Goal: Navigation & Orientation: Understand site structure

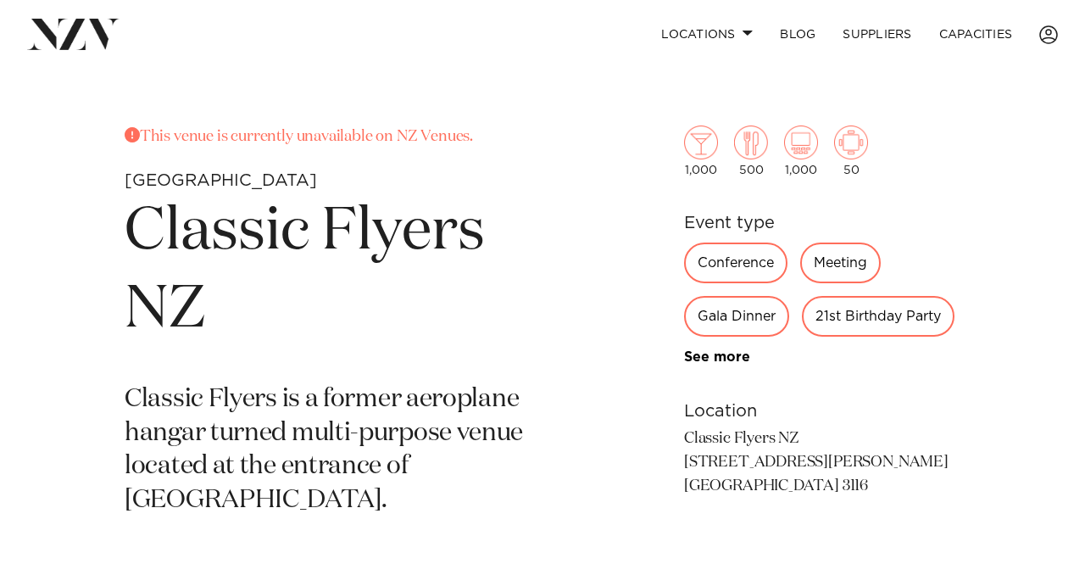
scroll to position [520, 0]
click at [831, 267] on div "Meeting" at bounding box center [840, 262] width 81 height 41
click at [837, 255] on div "Meeting" at bounding box center [840, 262] width 81 height 41
click at [851, 141] on img at bounding box center [851, 142] width 34 height 34
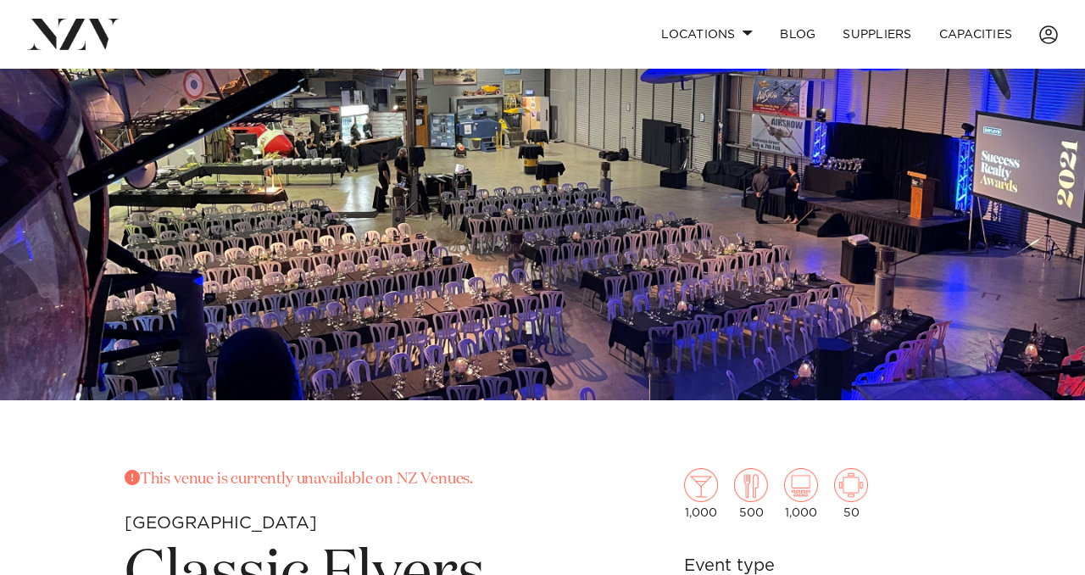
scroll to position [0, 0]
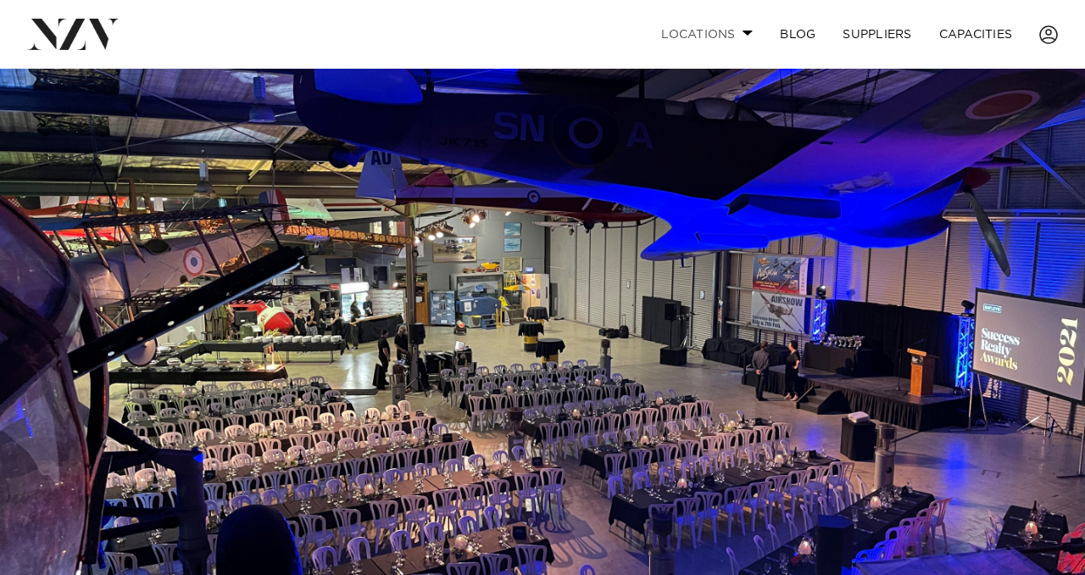
click at [719, 31] on link "Locations" at bounding box center [706, 34] width 119 height 36
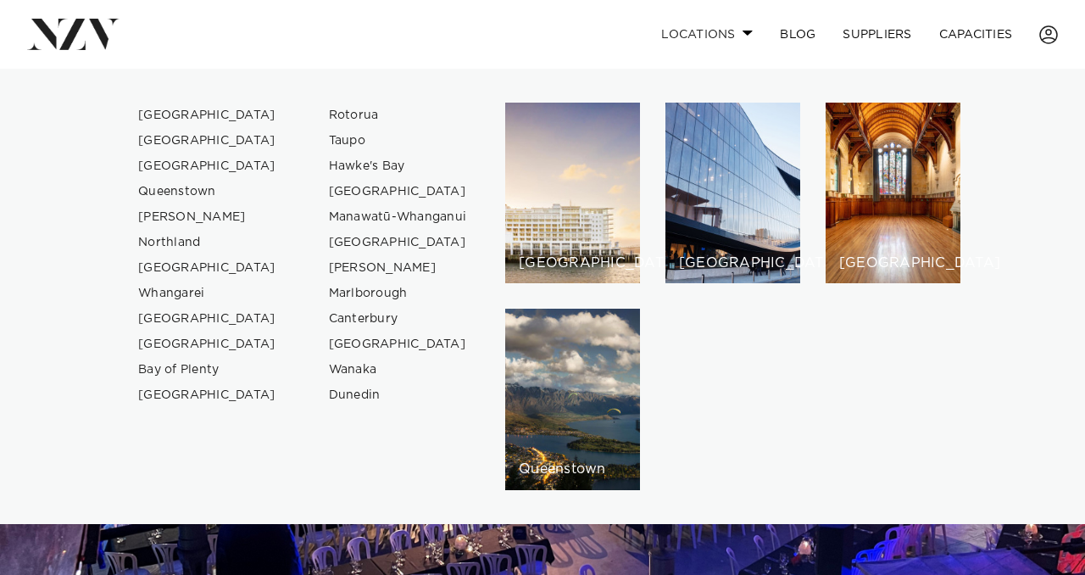
click at [719, 31] on link "Locations" at bounding box center [706, 34] width 119 height 36
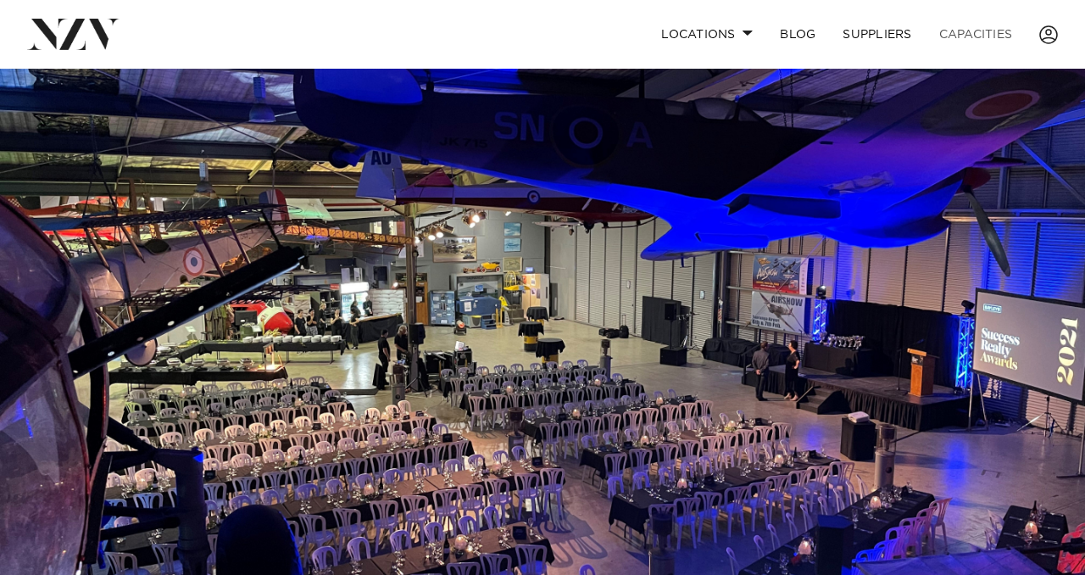
click at [948, 28] on link "Capacities" at bounding box center [975, 34] width 101 height 36
